Goal: Task Accomplishment & Management: Manage account settings

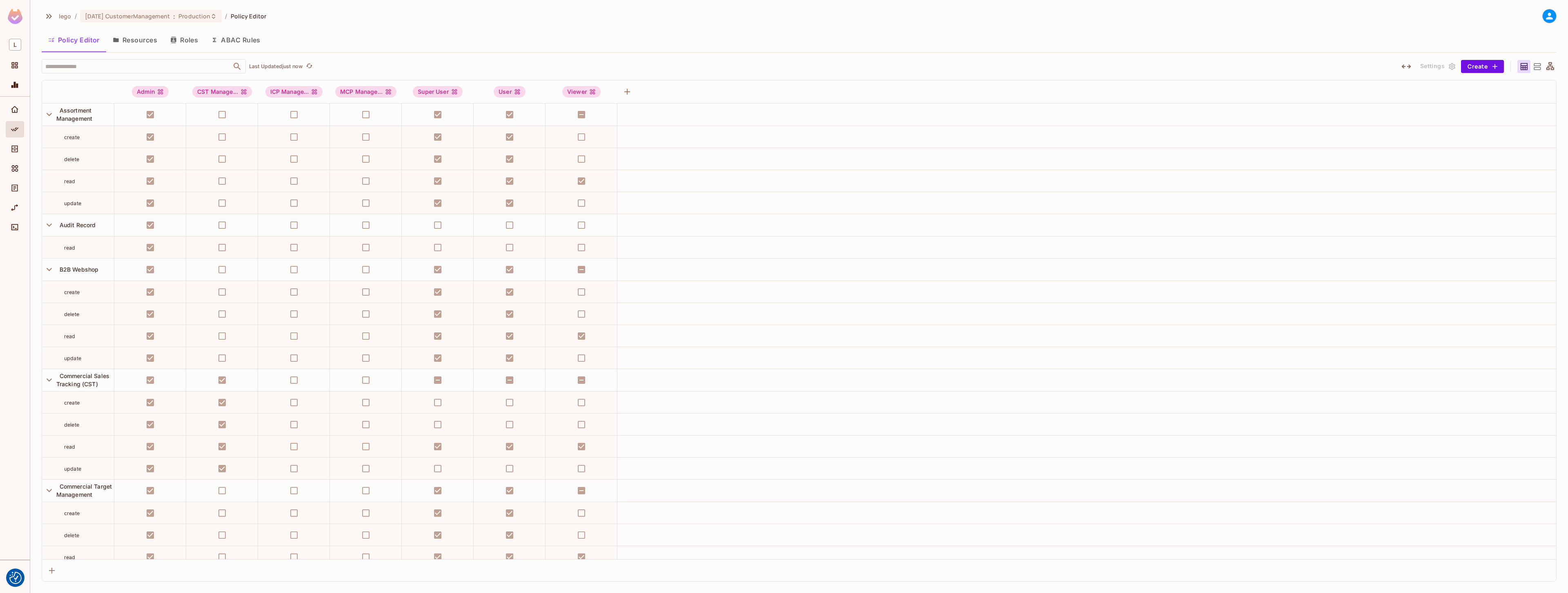
click at [177, 38] on icon "button" at bounding box center [173, 40] width 7 height 7
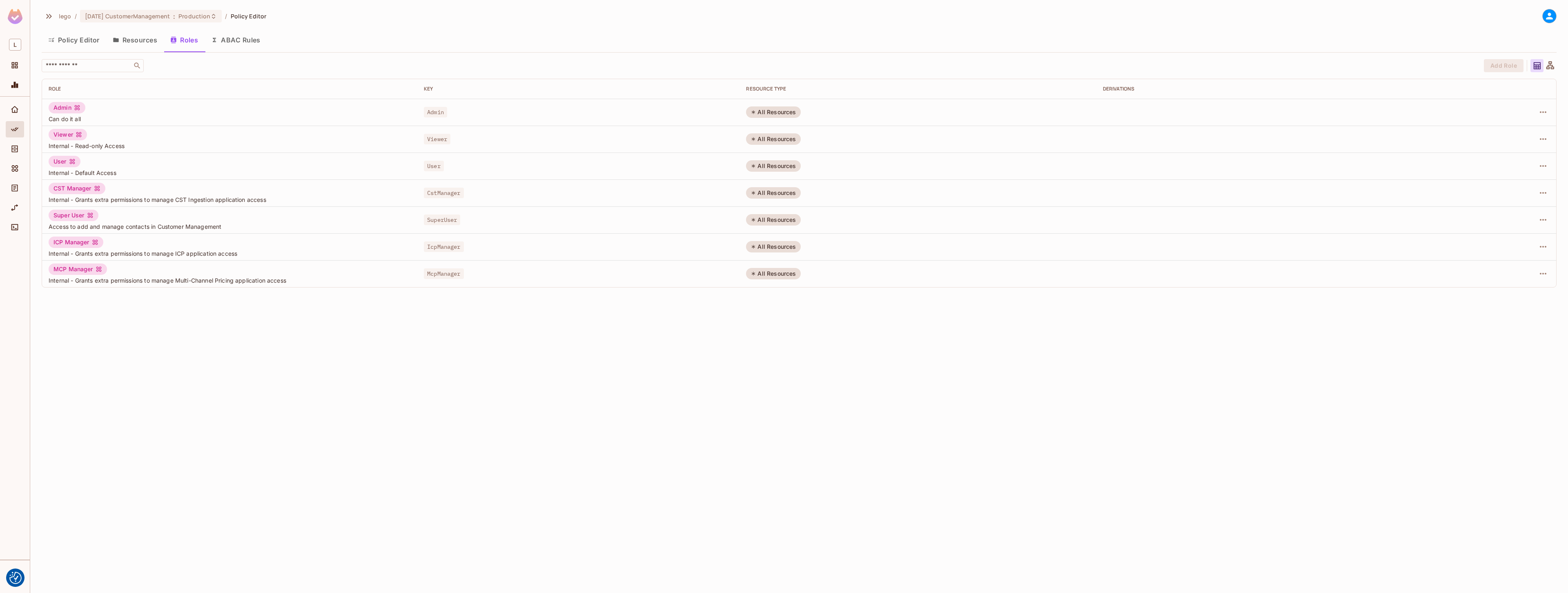
click at [78, 41] on button "Policy Editor" at bounding box center [74, 40] width 65 height 21
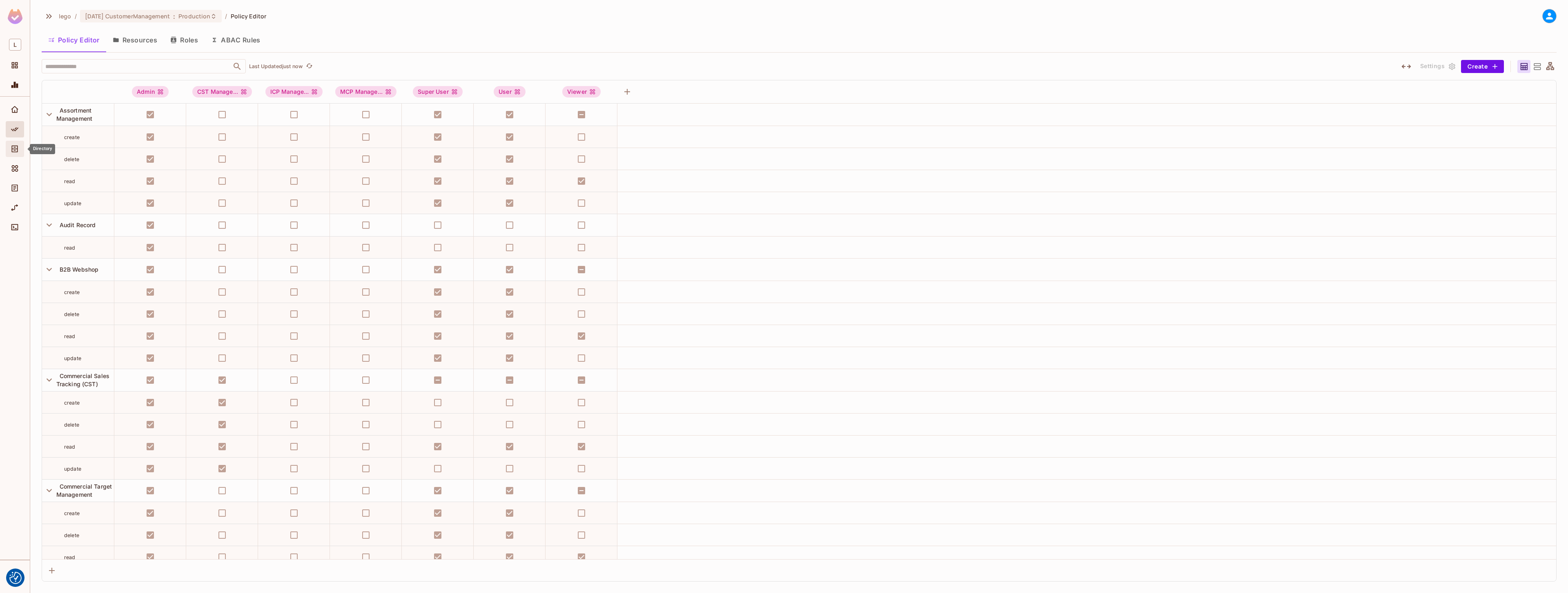
click at [10, 147] on span "Directory" at bounding box center [15, 149] width 10 height 10
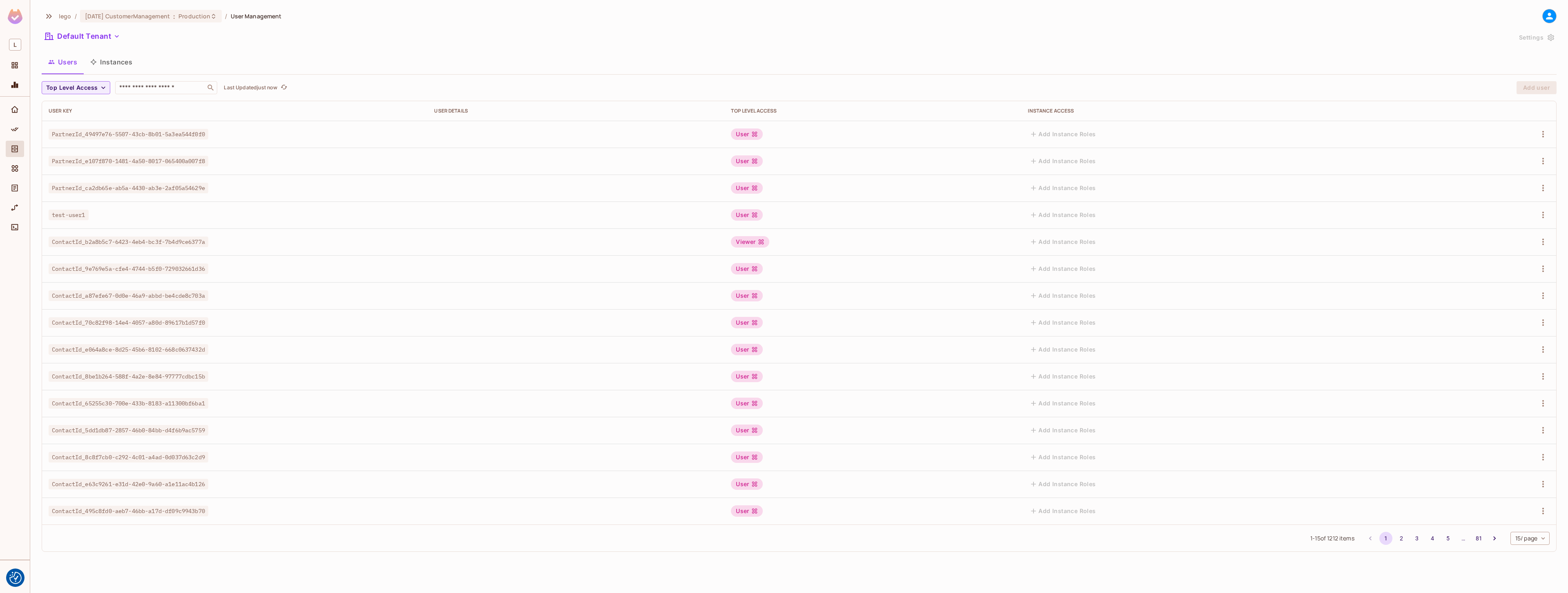
click at [155, 9] on div "lego / [DATE] CustomerManagement : Production / User Management" at bounding box center [161, 16] width 240 height 14
click at [153, 17] on span "[DATE] CustomerManagement" at bounding box center [128, 16] width 85 height 8
click at [152, 49] on input "text" at bounding box center [196, 51] width 212 height 8
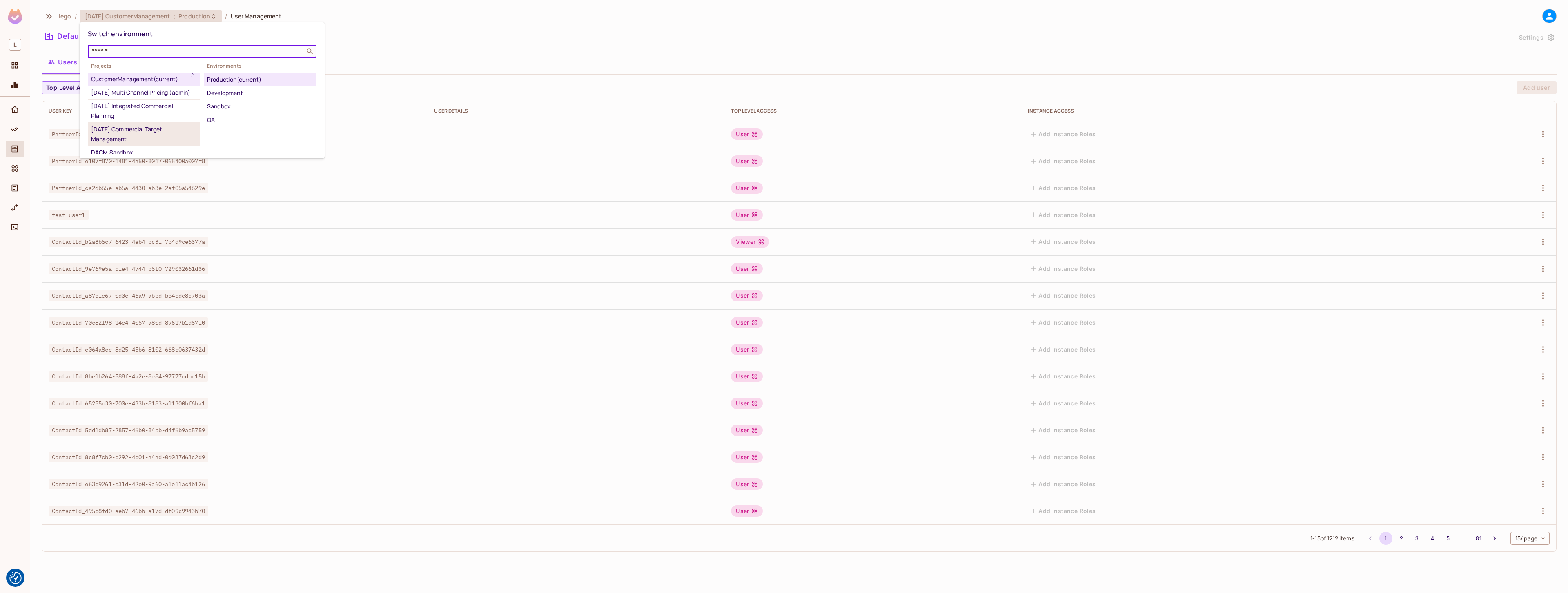
scroll to position [25, 0]
click at [152, 130] on div "[DATE] Commercial Target Management" at bounding box center [144, 119] width 106 height 19
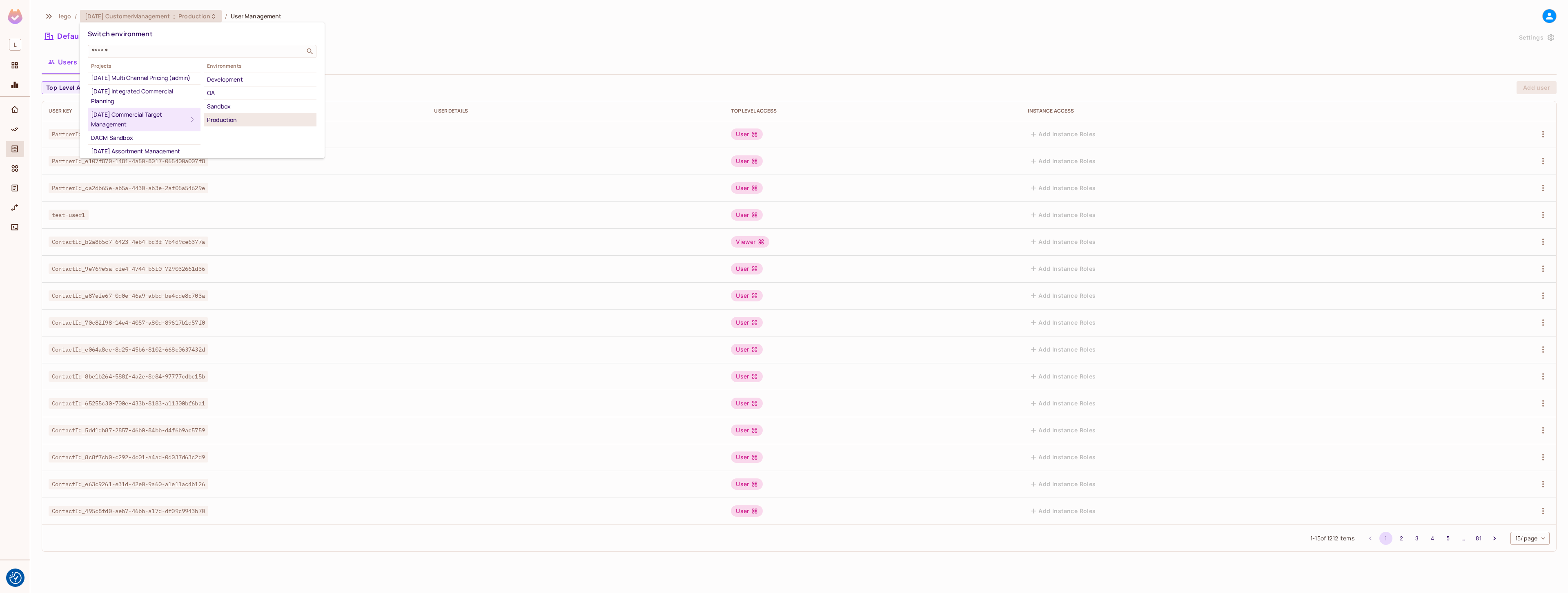
click at [225, 117] on div "Production" at bounding box center [260, 120] width 106 height 10
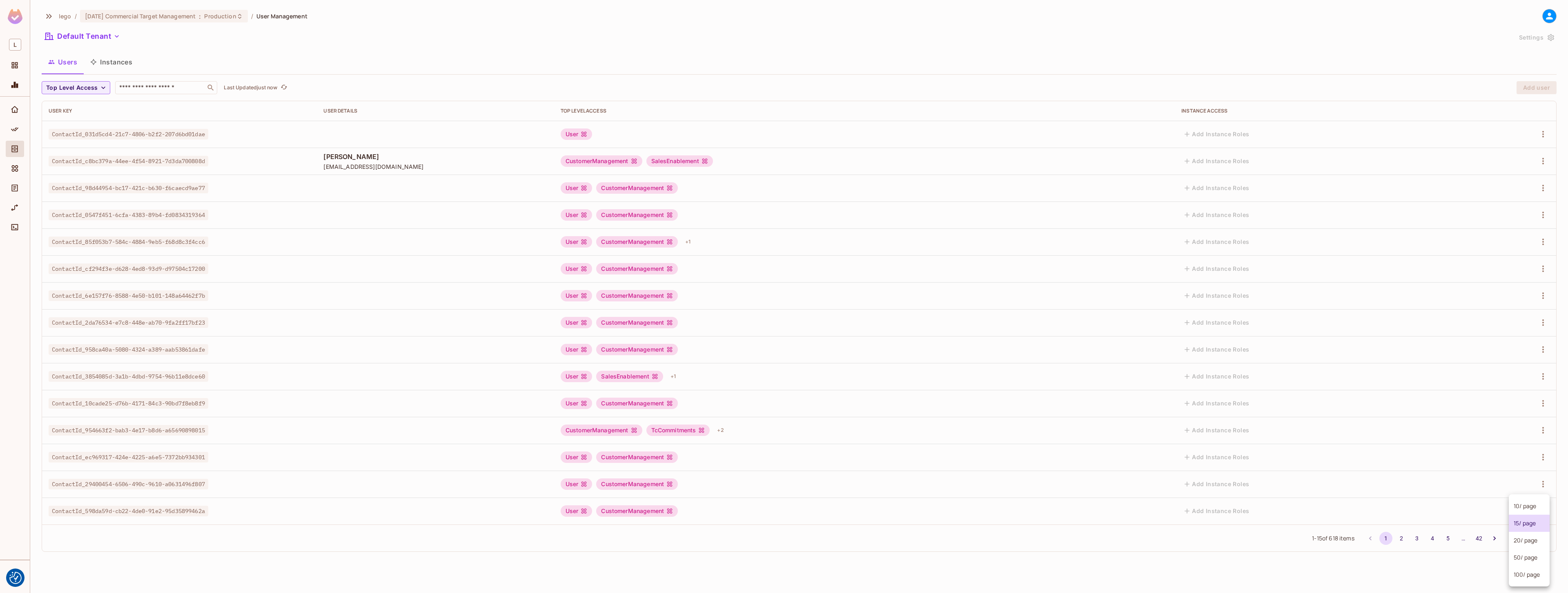
click at [1528, 536] on body "We use cookies to enhance your browsing experience, serve personalized ads or c…" at bounding box center [784, 296] width 1568 height 593
click at [1522, 570] on li "100 / page" at bounding box center [1529, 575] width 41 height 17
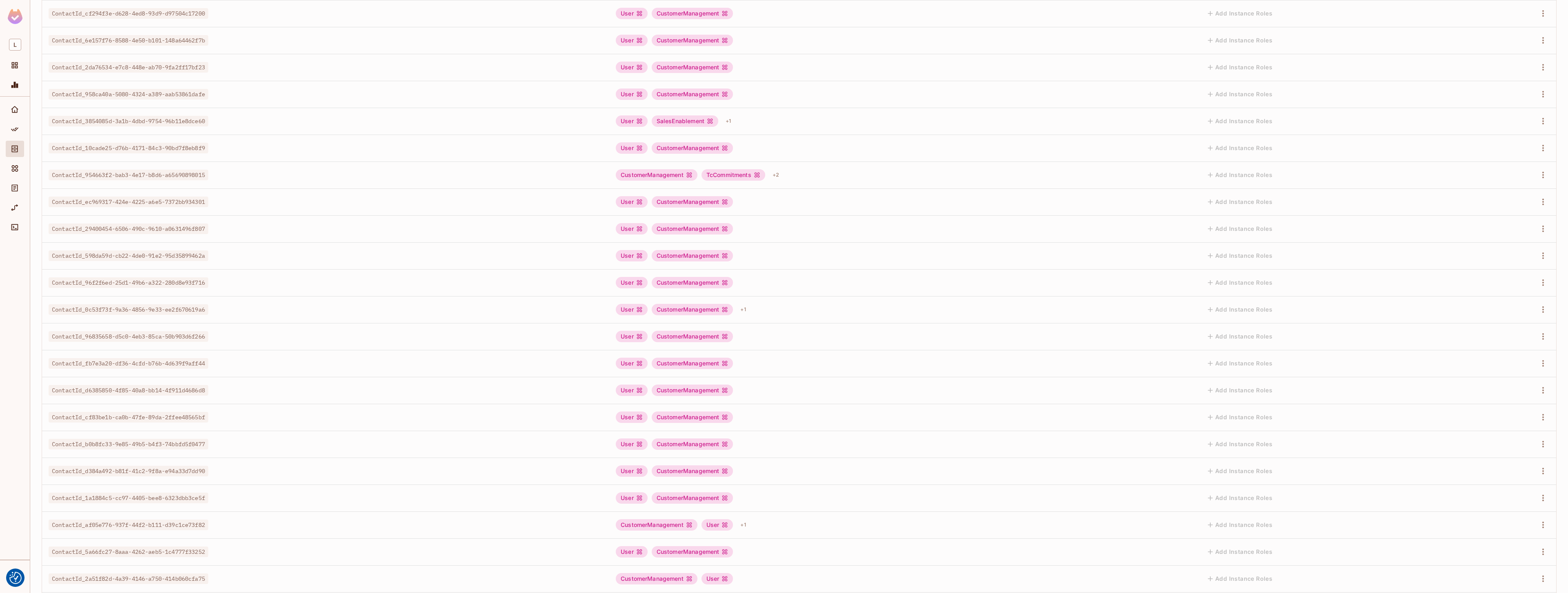
scroll to position [286, 0]
click at [737, 494] on div "+ 1" at bounding box center [743, 494] width 12 height 13
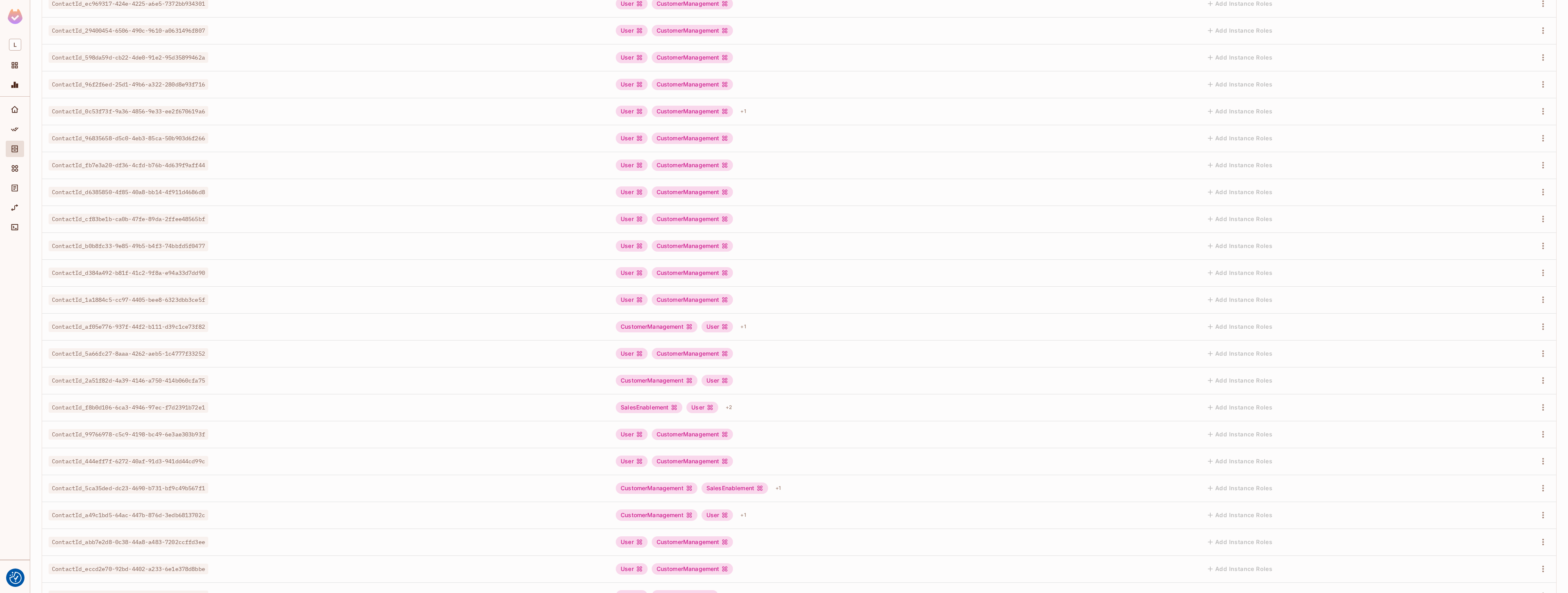
scroll to position [538, 0]
click at [723, 323] on div "+ 2" at bounding box center [729, 323] width 13 height 13
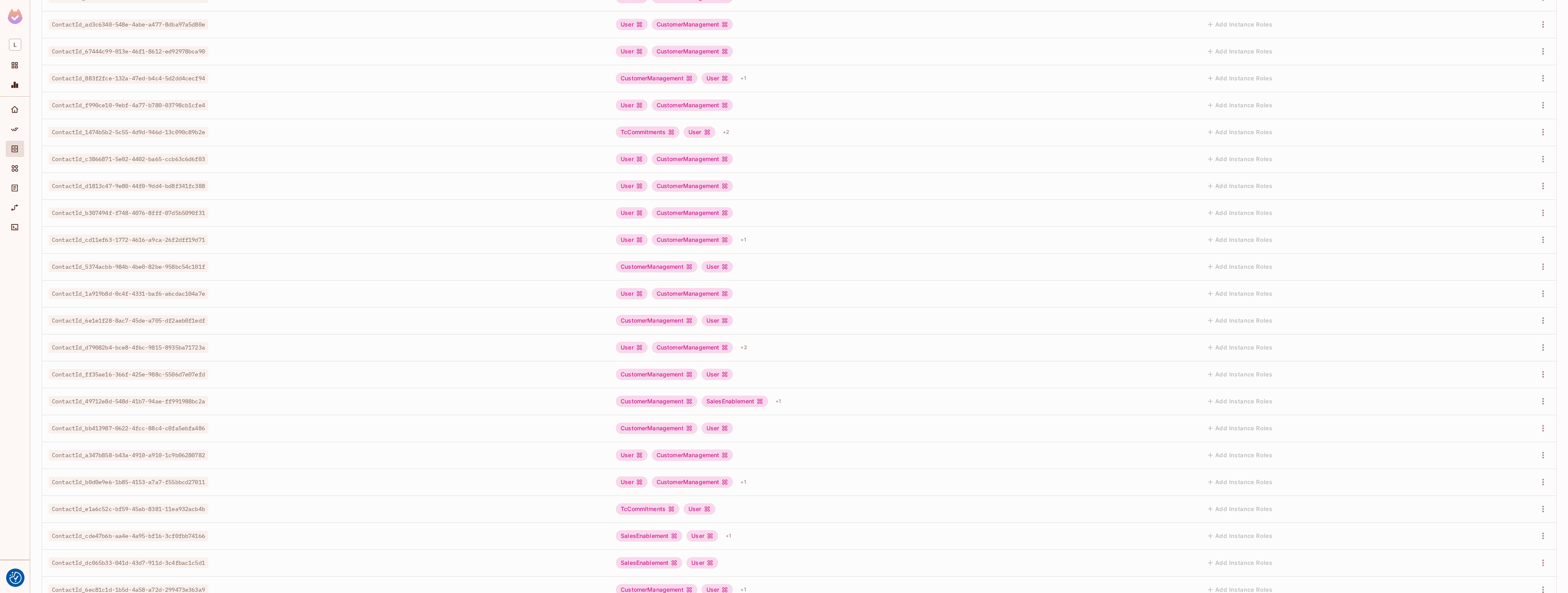
scroll to position [2266, 0]
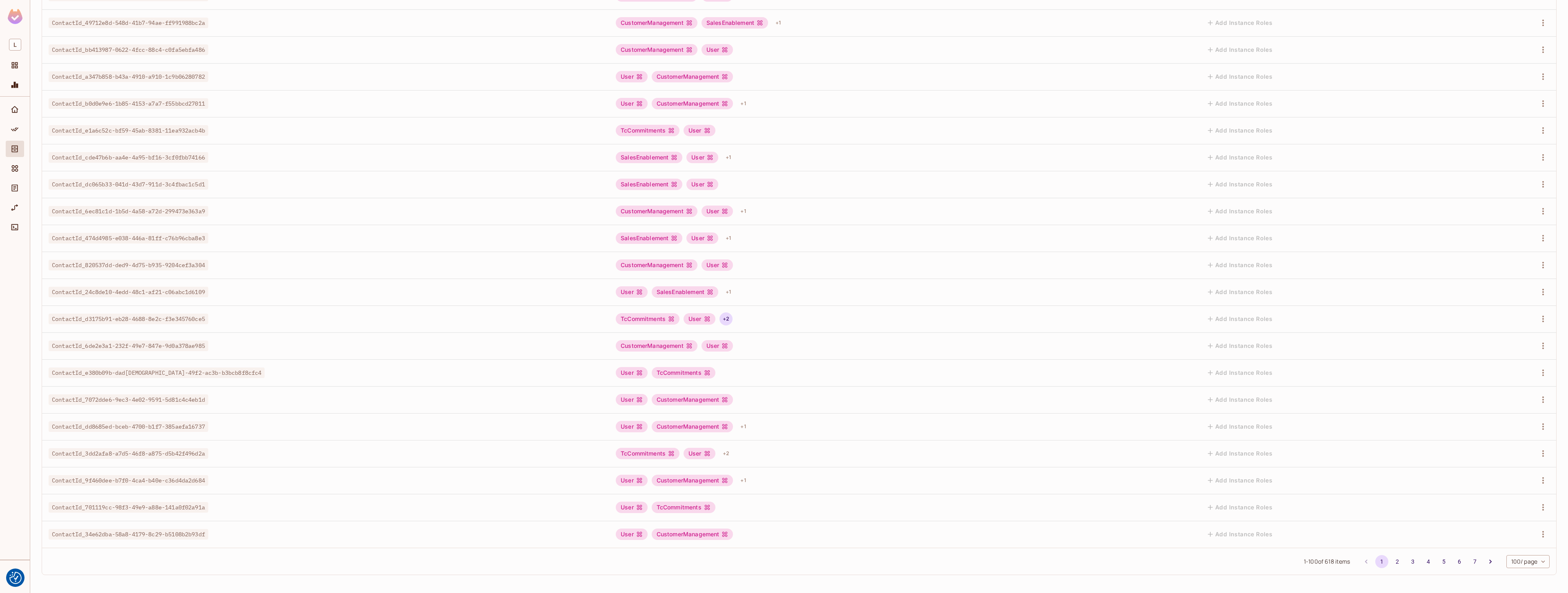
click at [719, 319] on div "+ 2" at bounding box center [726, 319] width 13 height 13
click at [719, 457] on div "+ 2" at bounding box center [726, 453] width 13 height 13
click at [704, 452] on div at bounding box center [784, 296] width 1568 height 593
click at [737, 485] on div "+ 1" at bounding box center [743, 480] width 12 height 13
click at [724, 482] on div at bounding box center [784, 296] width 1568 height 593
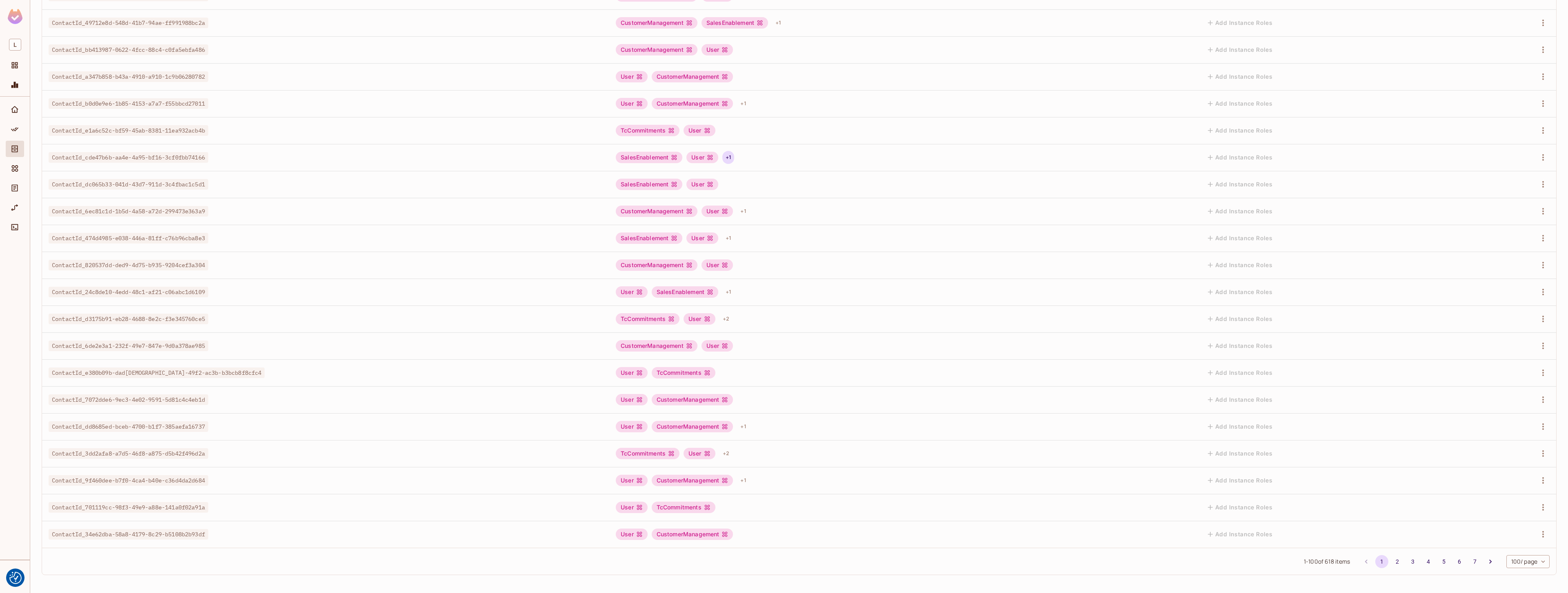
click at [723, 158] on div "+ 1" at bounding box center [728, 157] width 12 height 13
click at [737, 211] on div "+ 1" at bounding box center [743, 211] width 12 height 13
click at [527, 201] on td at bounding box center [498, 211] width 223 height 27
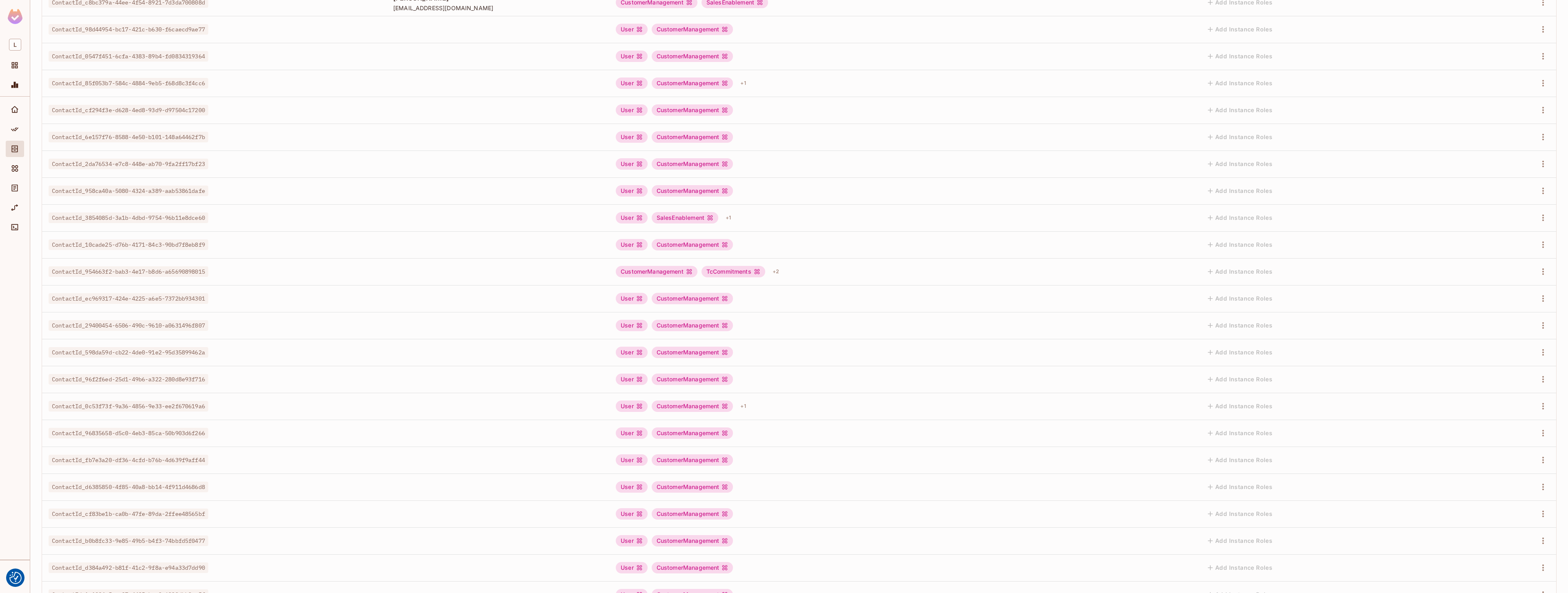
scroll to position [0, 0]
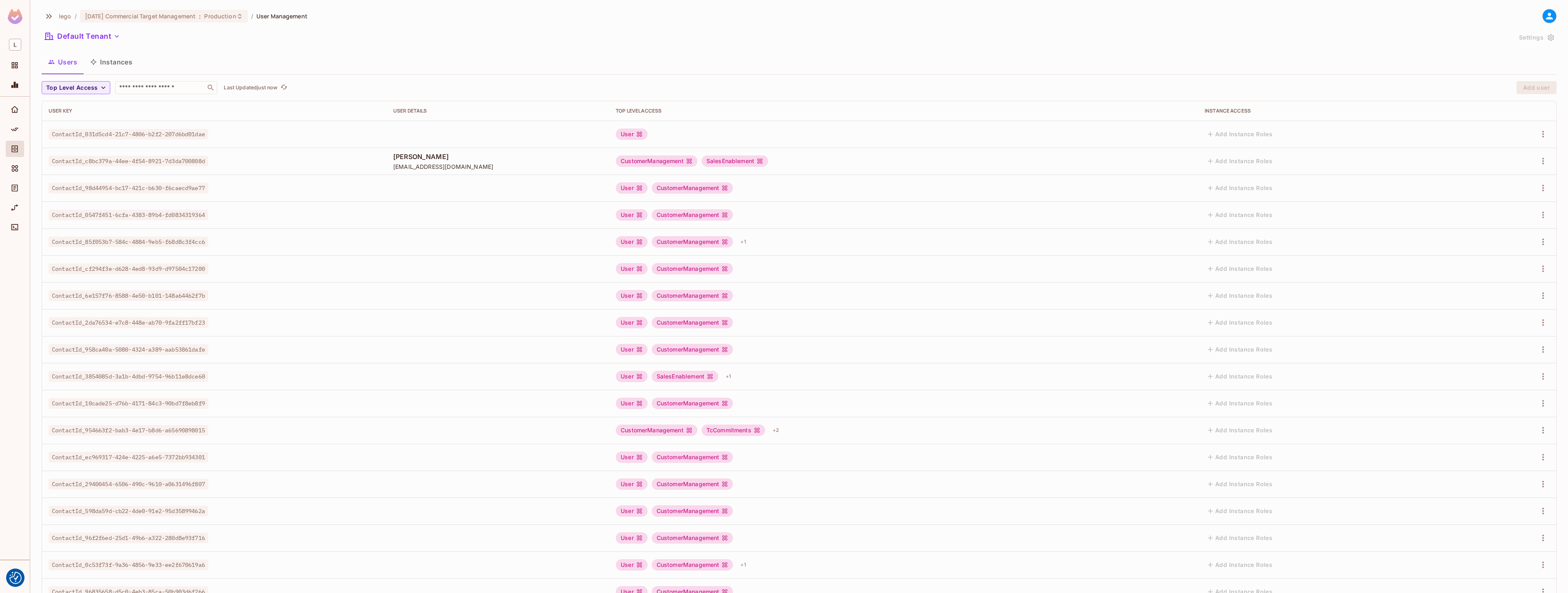
click at [627, 112] on div "Top Level Access" at bounding box center [904, 111] width 576 height 7
click at [177, 92] on div "​" at bounding box center [166, 87] width 102 height 13
click at [12, 121] on div "Policy" at bounding box center [15, 129] width 18 height 16
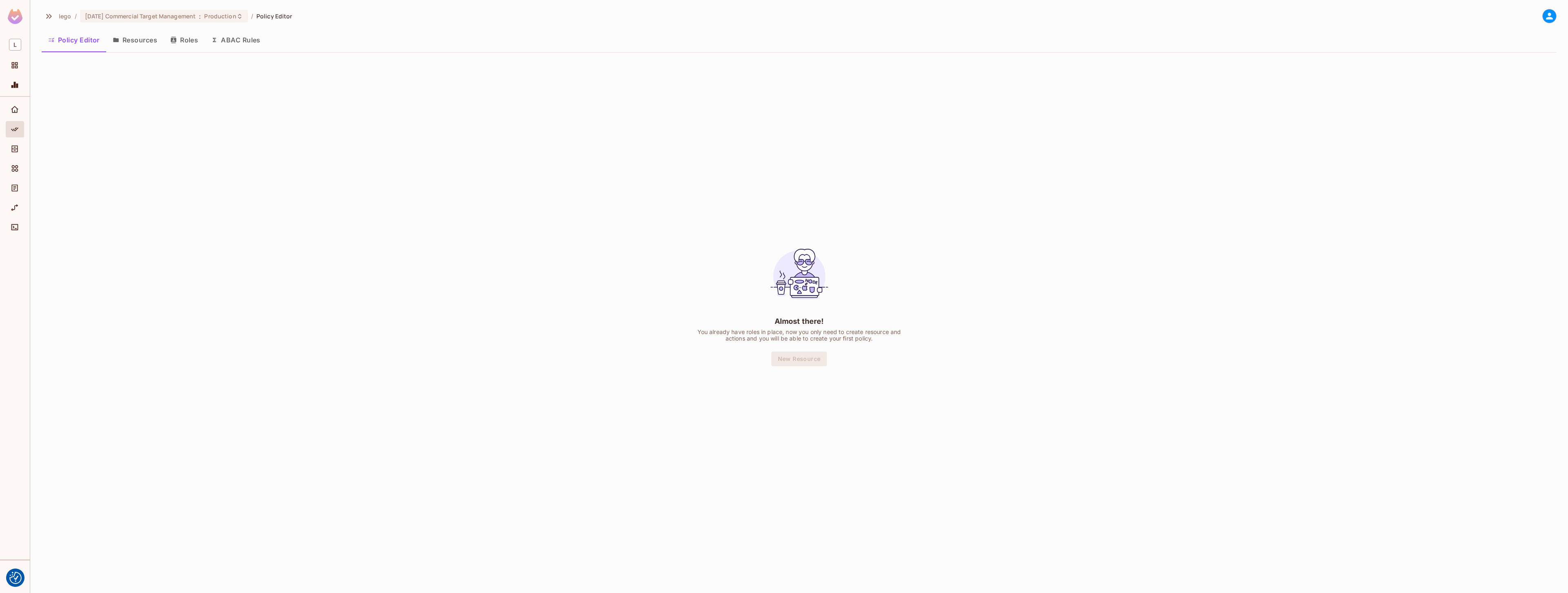
click at [182, 38] on button "Roles" at bounding box center [184, 40] width 41 height 21
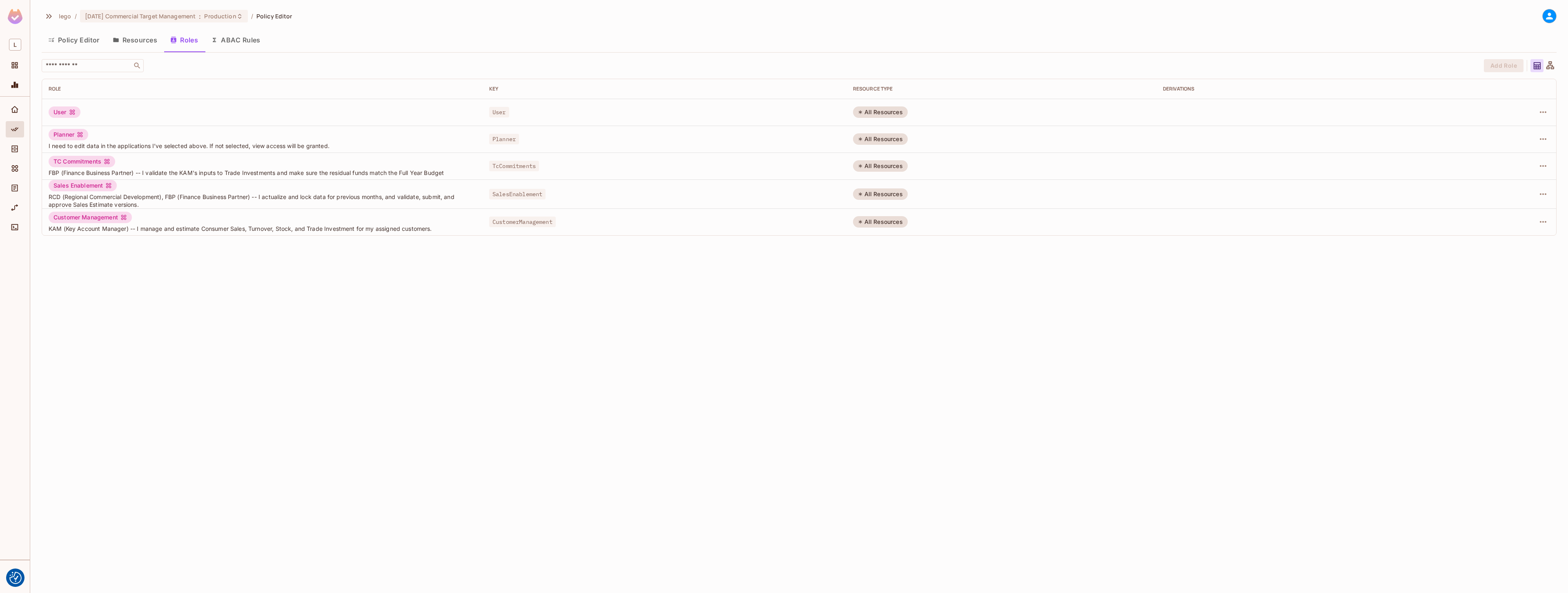
click at [61, 134] on div "Planner" at bounding box center [68, 134] width 40 height 12
click at [895, 137] on div "All Resources" at bounding box center [880, 139] width 55 height 12
click at [1553, 136] on td at bounding box center [1496, 139] width 120 height 27
click at [1552, 136] on td at bounding box center [1496, 139] width 120 height 27
click at [1546, 138] on icon "button" at bounding box center [1543, 139] width 10 height 10
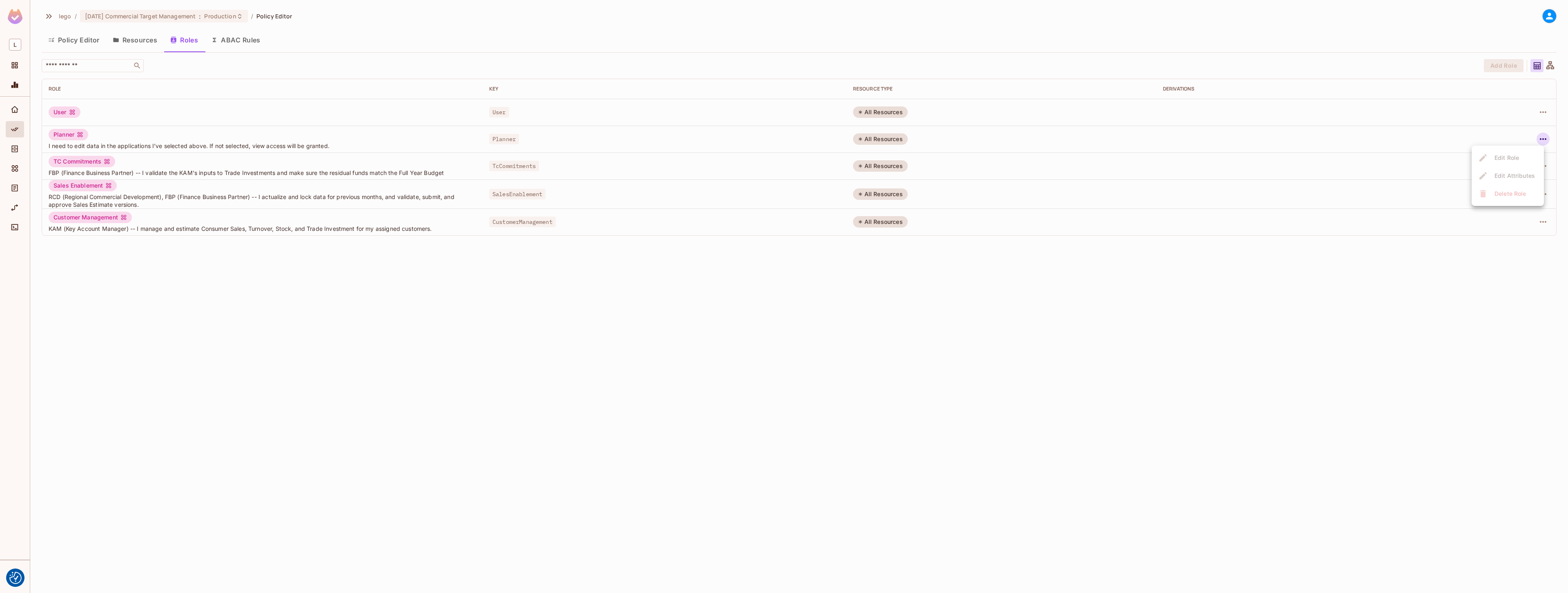
click at [7, 152] on div at bounding box center [784, 296] width 1568 height 593
click at [17, 150] on icon "Directory" at bounding box center [14, 148] width 8 height 8
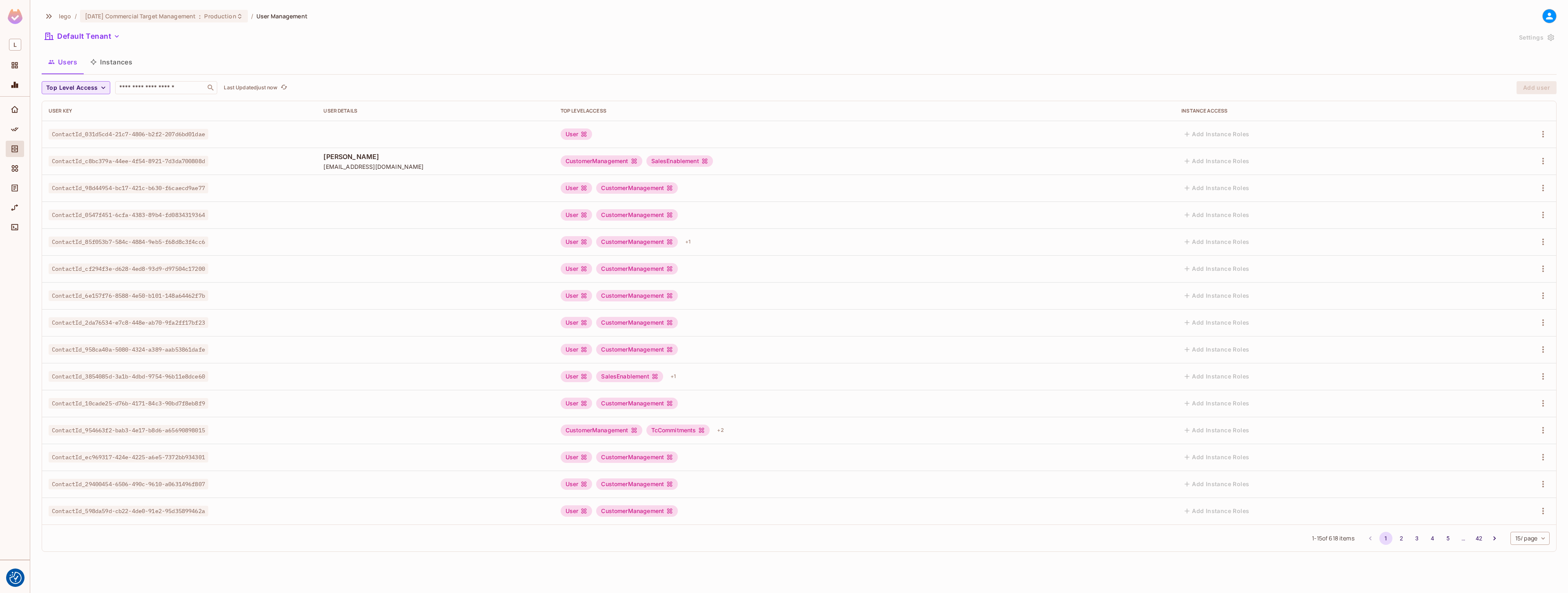
click at [95, 85] on span "Top Level Access" at bounding box center [72, 88] width 52 height 10
click at [76, 121] on span "Planner" at bounding box center [80, 123] width 64 height 8
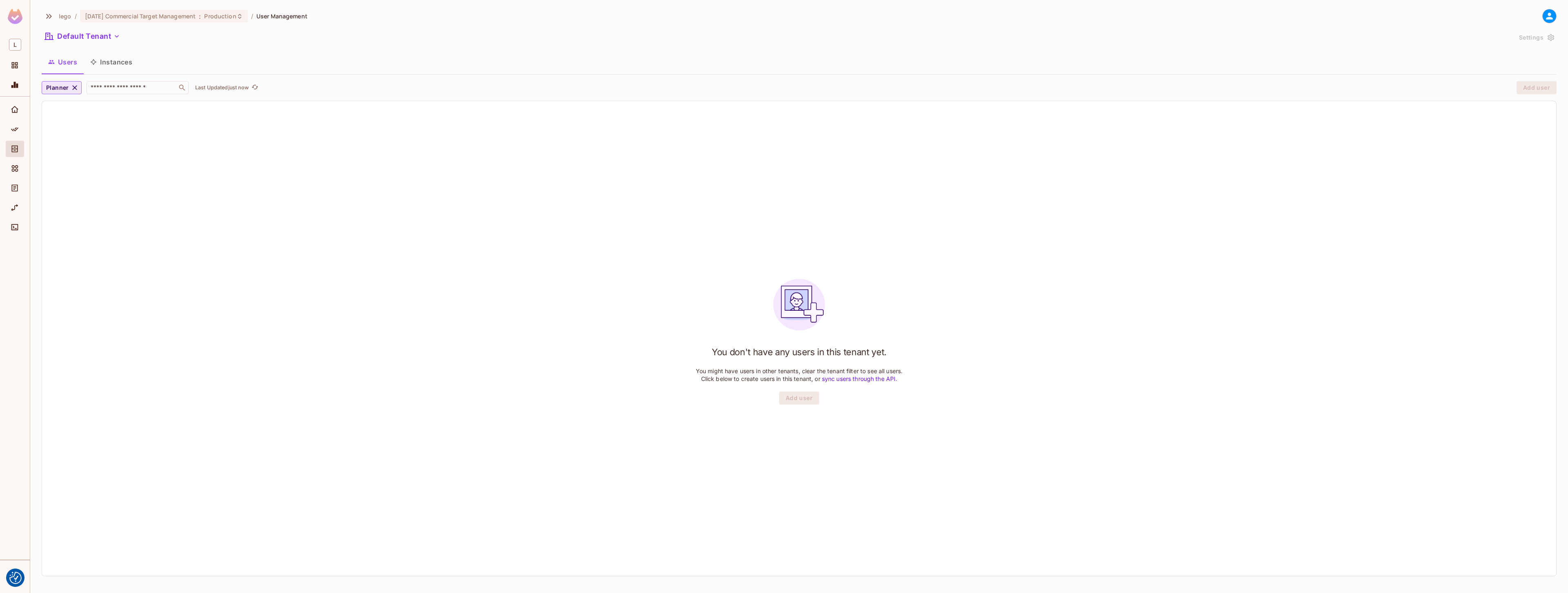
click at [75, 86] on icon "button" at bounding box center [74, 88] width 8 height 8
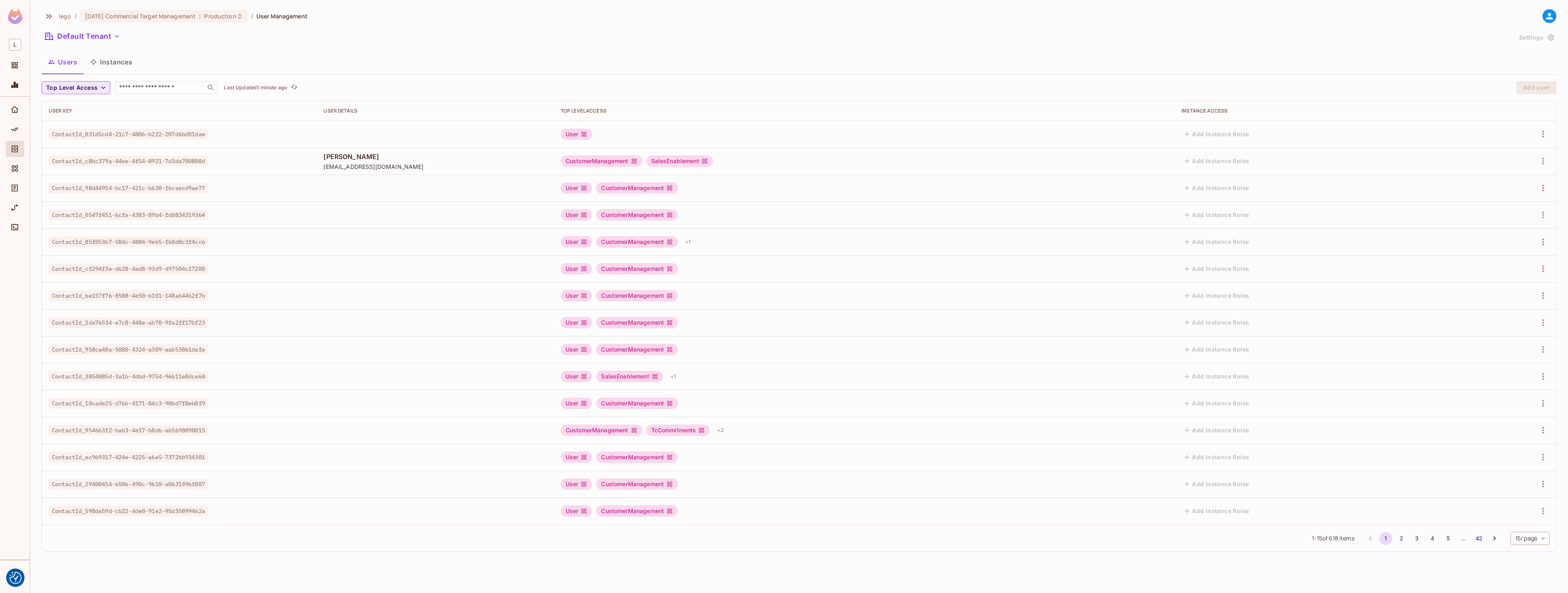
click at [456, 36] on div "Default Tenant" at bounding box center [776, 37] width 1470 height 15
